Goal: Information Seeking & Learning: Learn about a topic

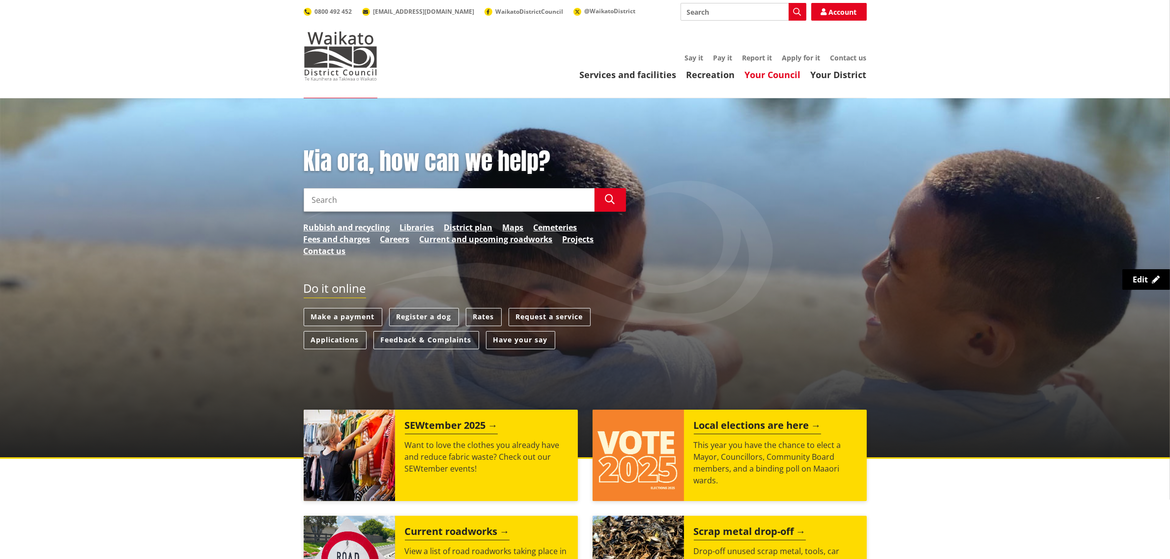
click at [782, 72] on link "Your Council" at bounding box center [773, 75] width 56 height 12
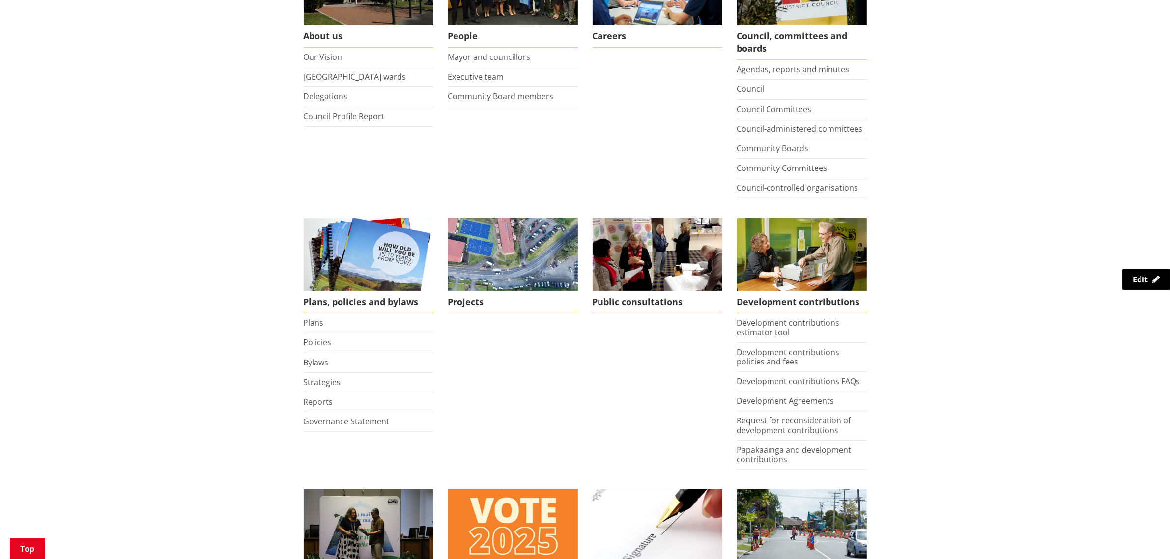
scroll to position [246, 0]
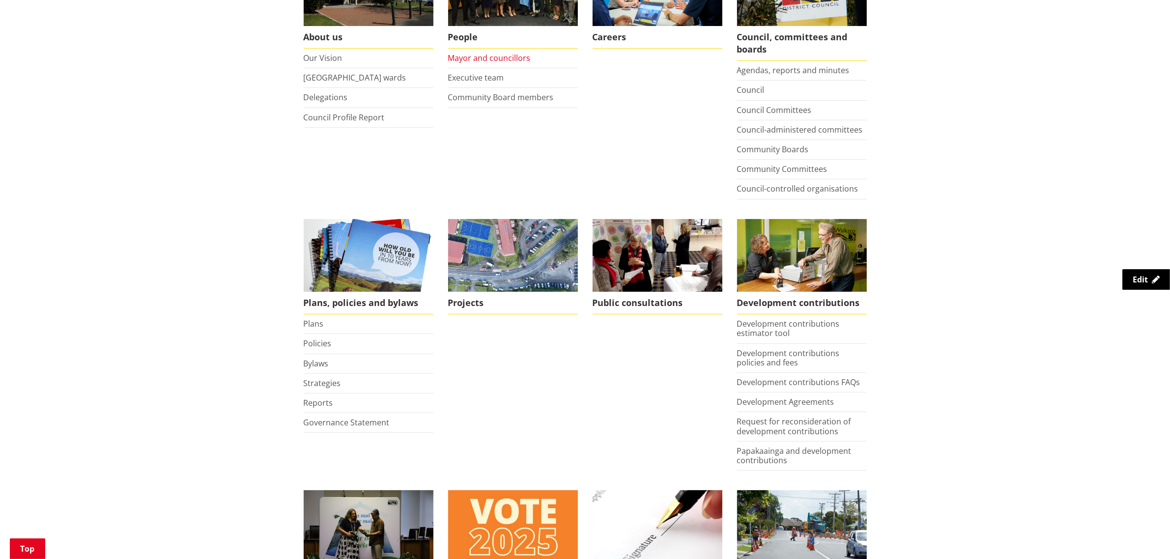
click at [500, 55] on link "Mayor and councillors" at bounding box center [489, 58] width 83 height 11
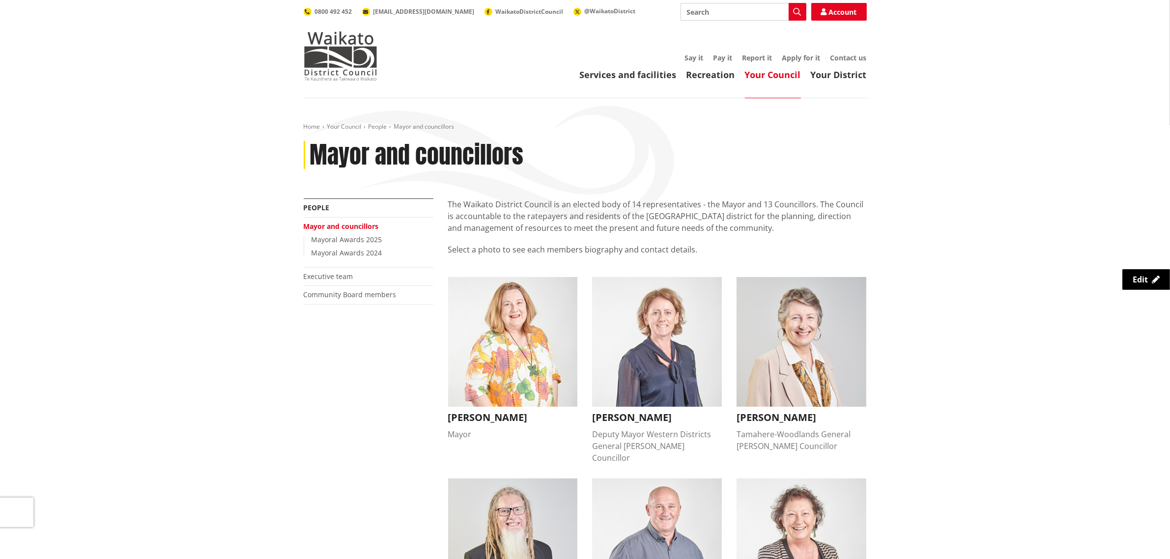
click at [551, 310] on img "button" at bounding box center [513, 342] width 130 height 130
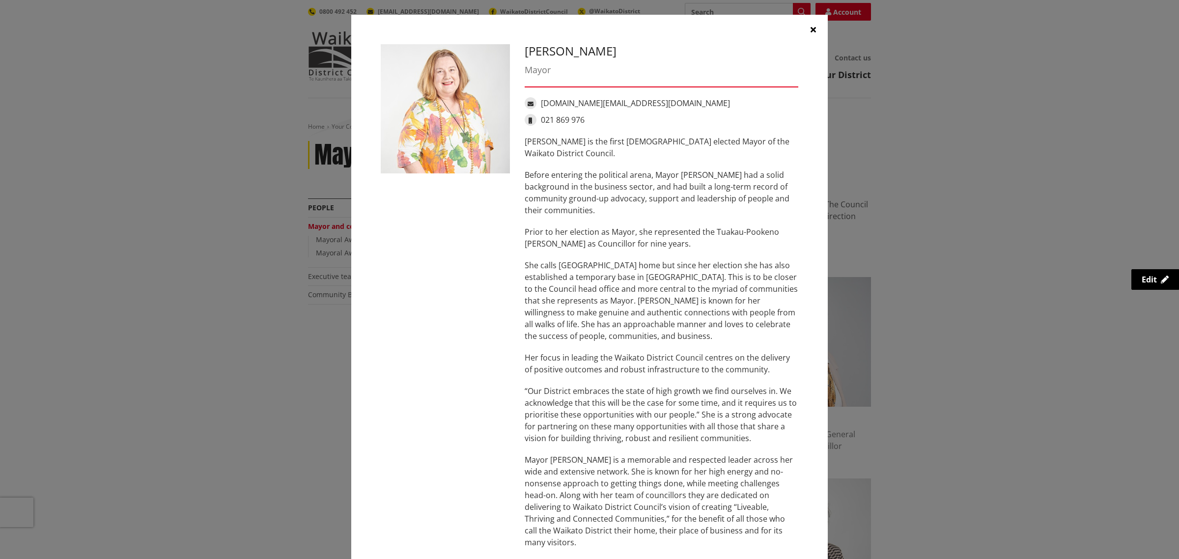
click at [811, 26] on icon "button" at bounding box center [813, 30] width 5 height 8
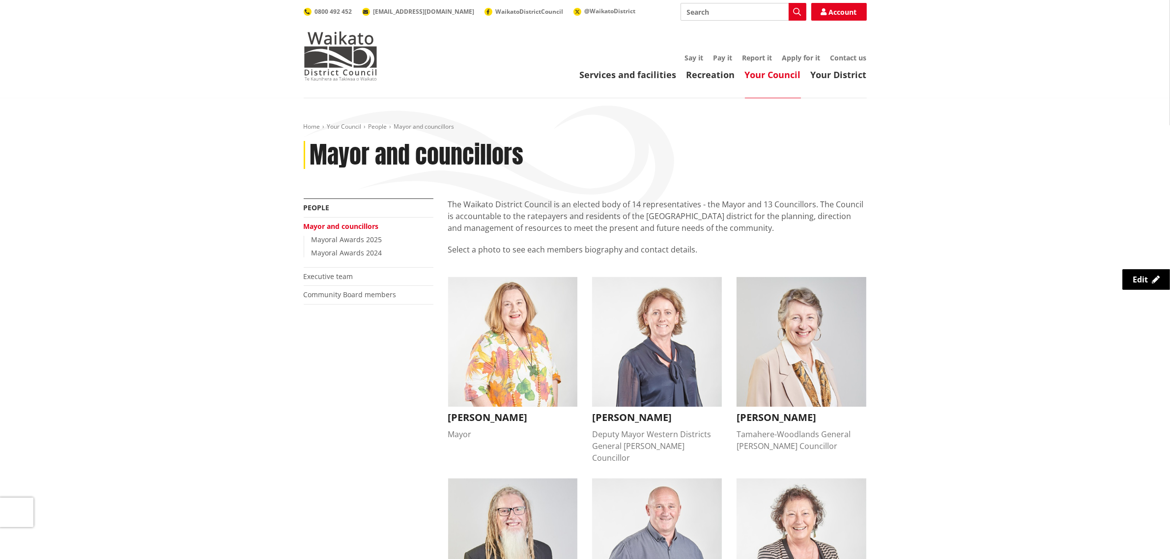
click at [478, 363] on img "button" at bounding box center [513, 342] width 130 height 130
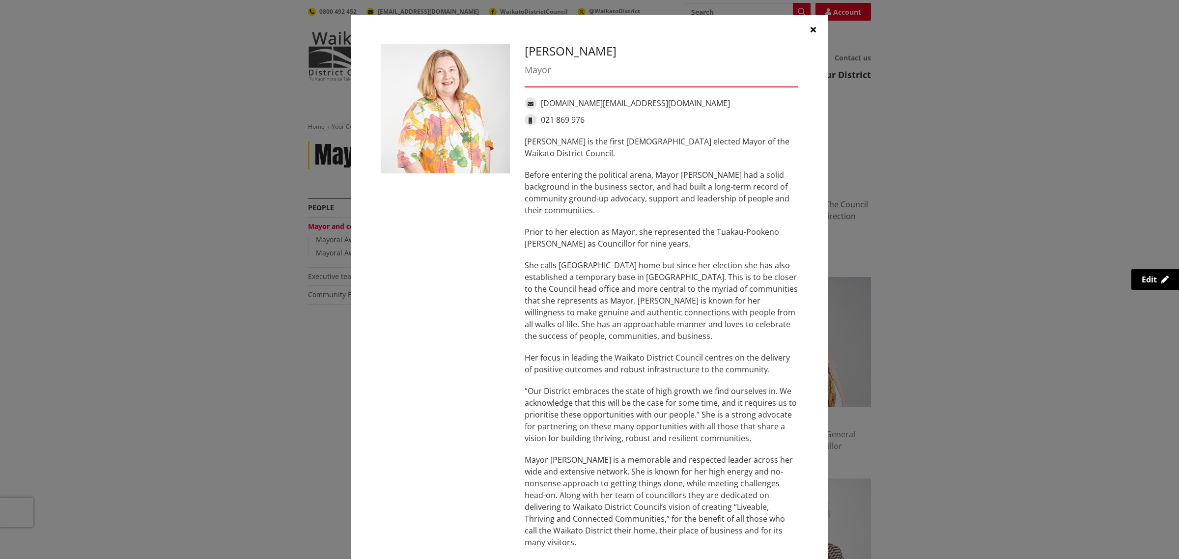
click at [313, 324] on div "Jacqui Church Mayor jacqui.church@waidc.govt.nz 021 869 976 Jacqui Church is th…" at bounding box center [590, 301] width 1140 height 602
drag, startPoint x: 283, startPoint y: 338, endPoint x: 559, endPoint y: 229, distance: 297.0
click at [289, 339] on div "Jacqui Church Mayor jacqui.church@waidc.govt.nz 021 869 976 Jacqui Church is th…" at bounding box center [590, 301] width 1140 height 602
click at [811, 32] on icon "button" at bounding box center [813, 30] width 5 height 8
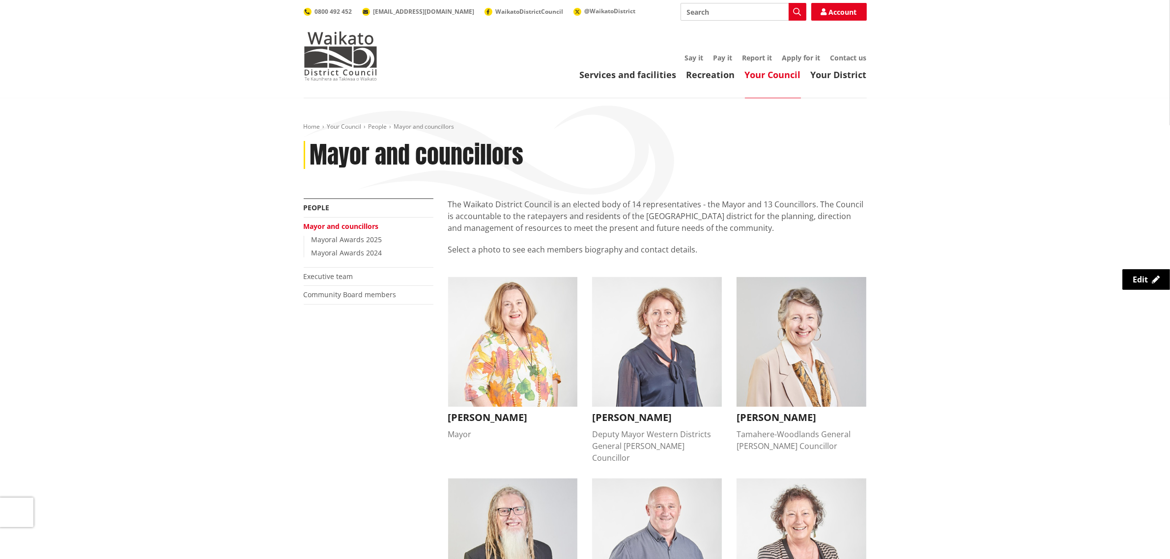
click at [779, 75] on link "Your Council" at bounding box center [773, 75] width 56 height 12
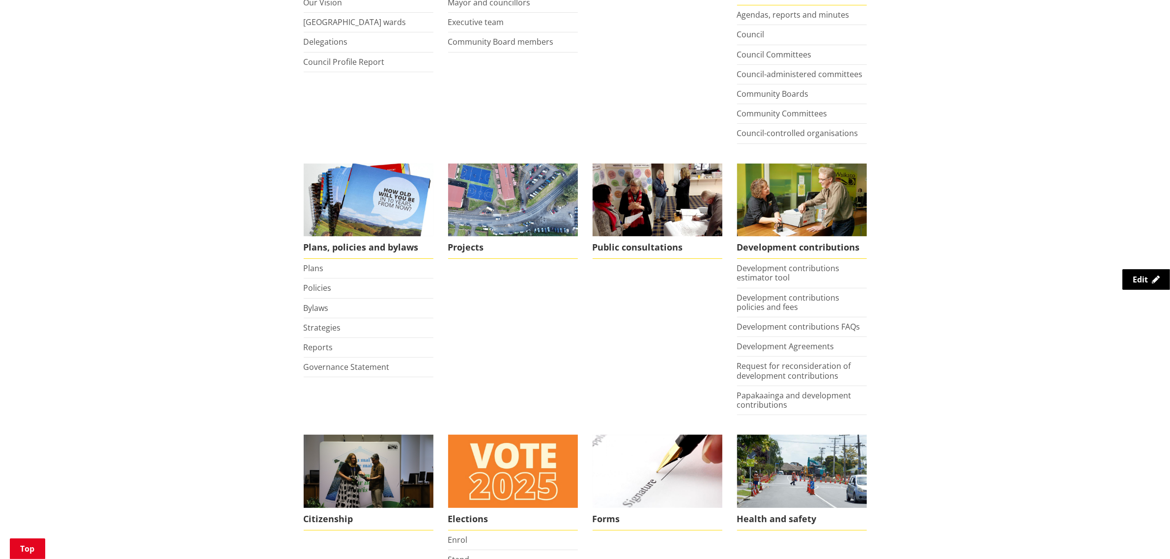
scroll to position [369, 0]
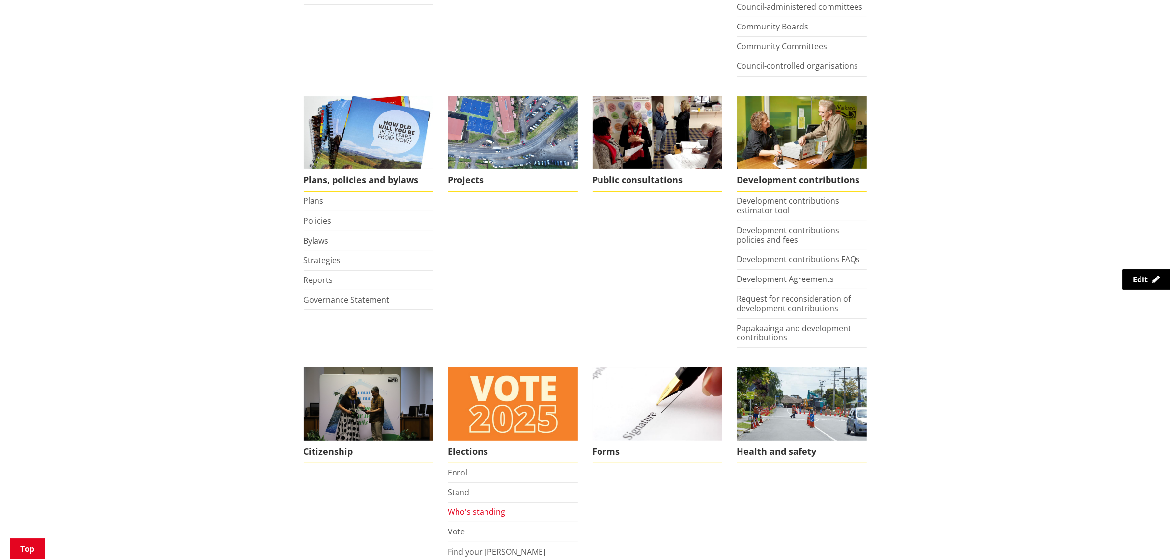
click at [472, 517] on link "Who's standing" at bounding box center [476, 512] width 57 height 11
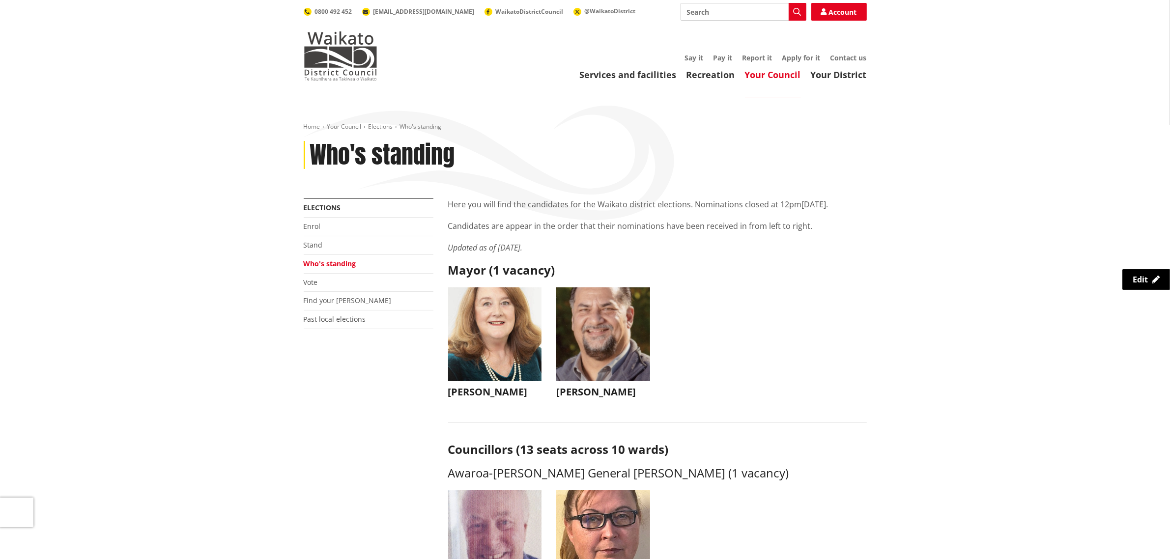
click at [488, 355] on img "button" at bounding box center [495, 334] width 94 height 94
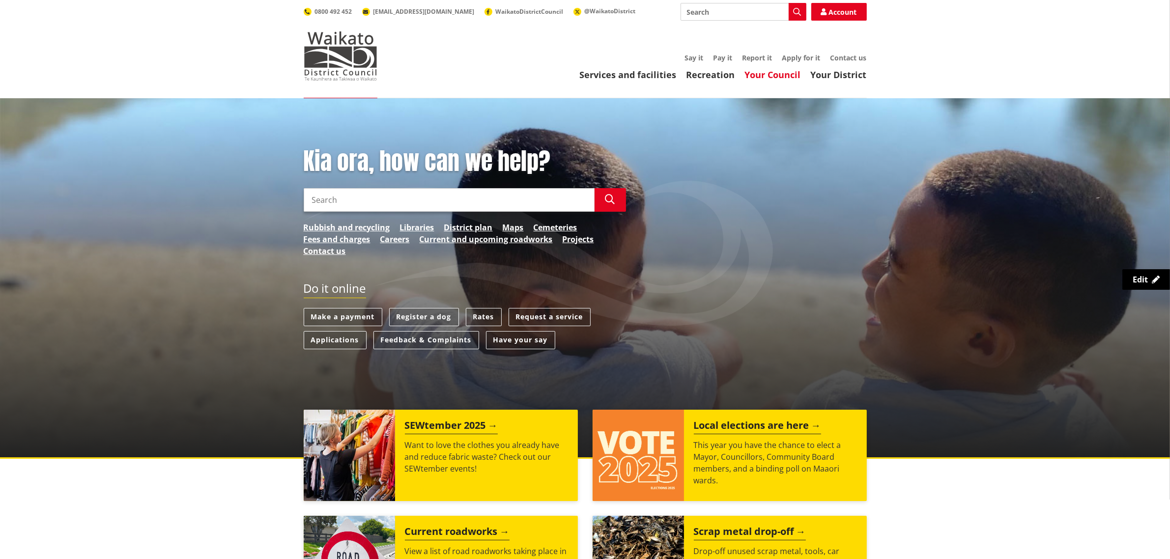
click at [754, 77] on link "Your Council" at bounding box center [773, 75] width 56 height 12
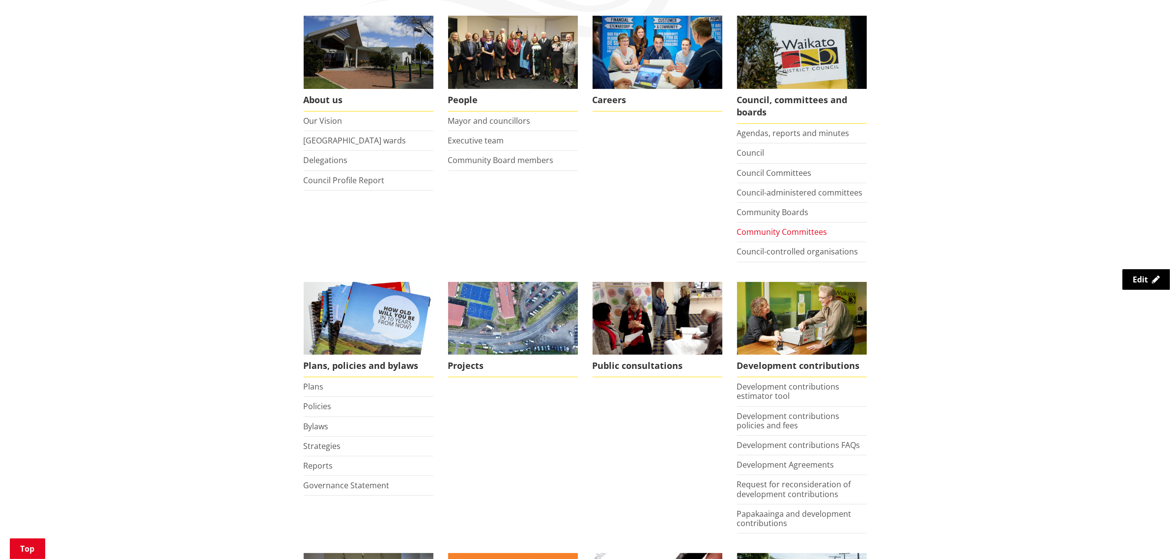
scroll to position [184, 0]
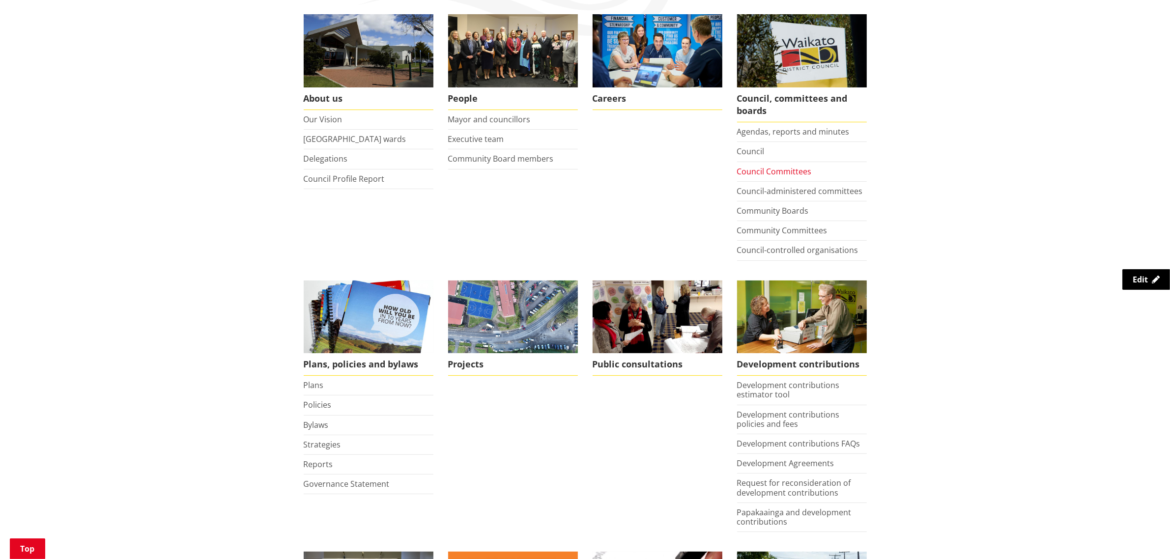
click at [777, 170] on link "Council Committees" at bounding box center [774, 171] width 75 height 11
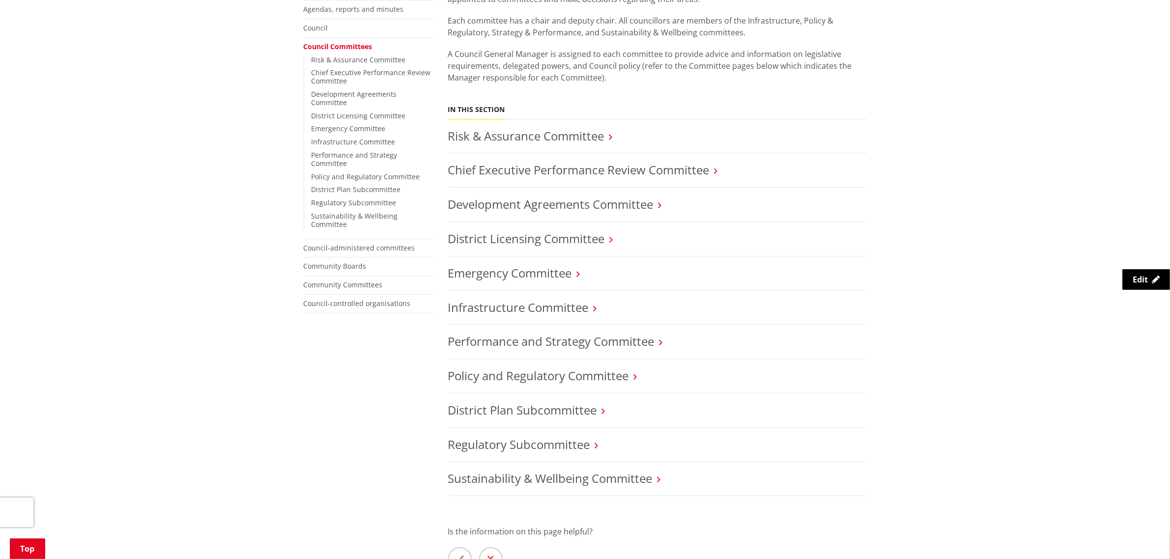
scroll to position [246, 0]
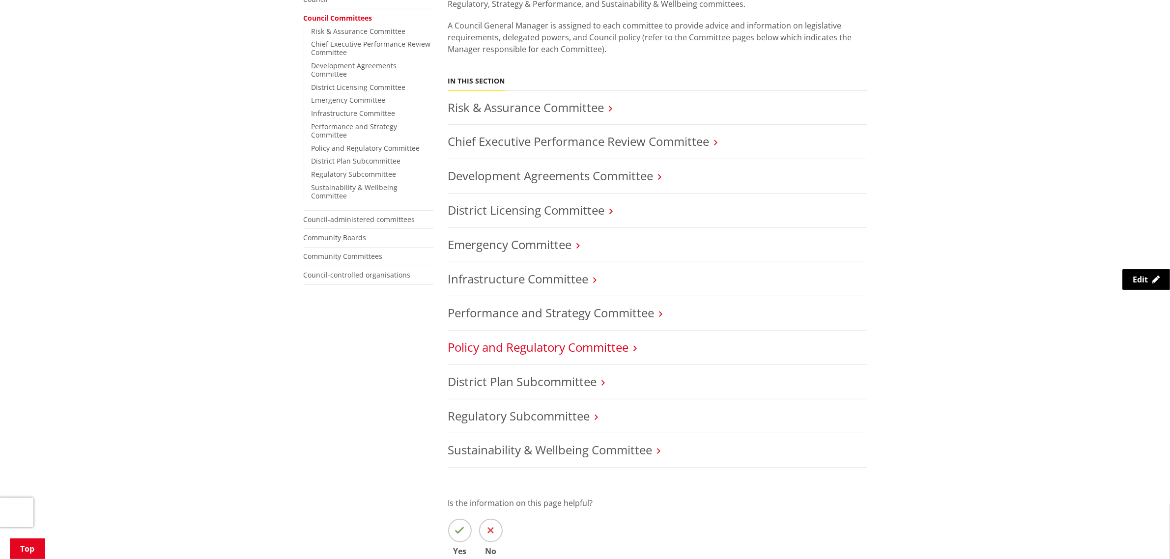
click at [549, 349] on link "Policy and Regulatory Committee" at bounding box center [538, 347] width 181 height 16
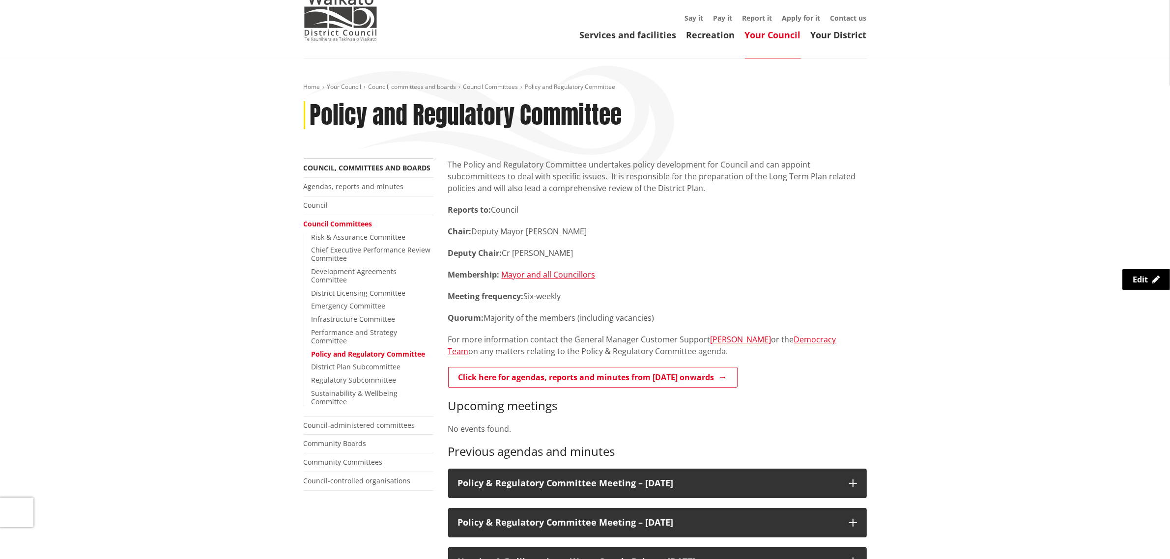
scroll to position [61, 0]
